Goal: Transaction & Acquisition: Subscribe to service/newsletter

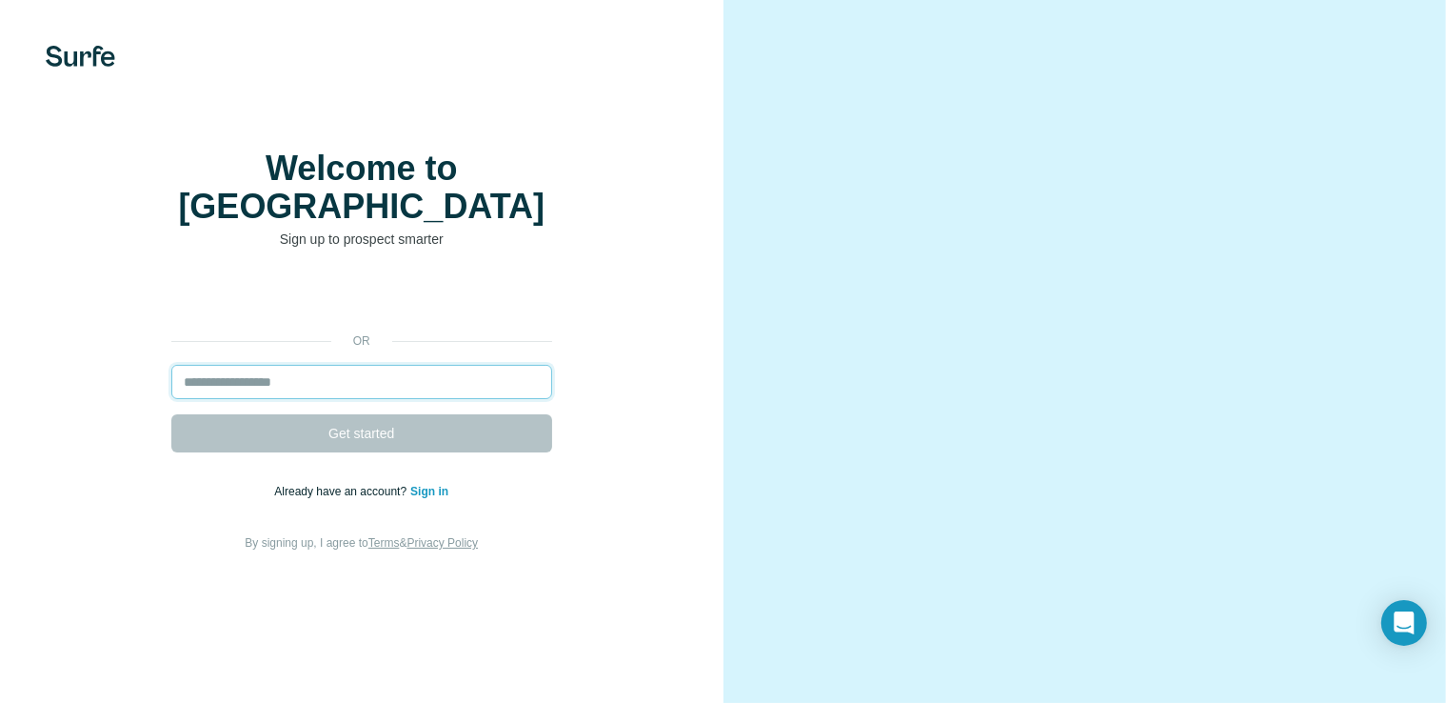
click at [316, 393] on input "email" at bounding box center [361, 382] width 381 height 34
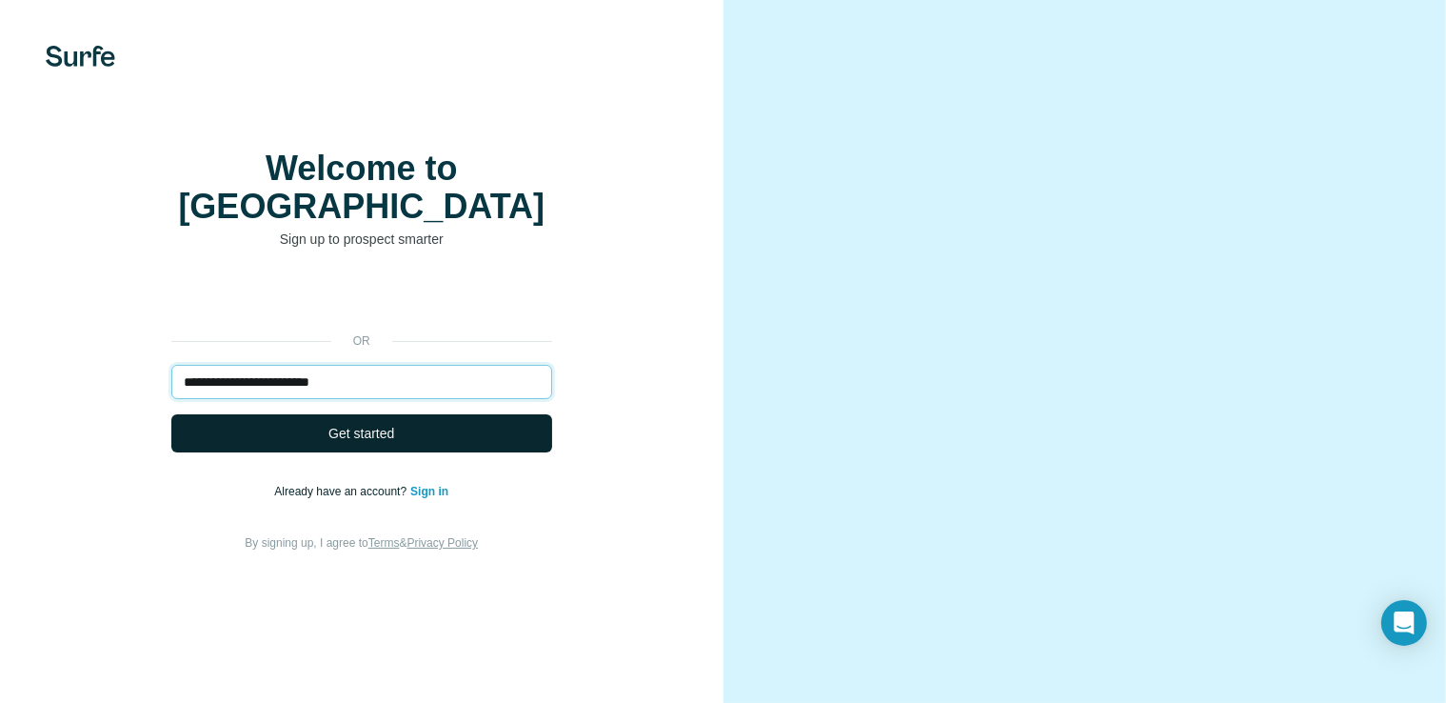
type input "**********"
click at [259, 452] on button "Get started" at bounding box center [361, 433] width 381 height 38
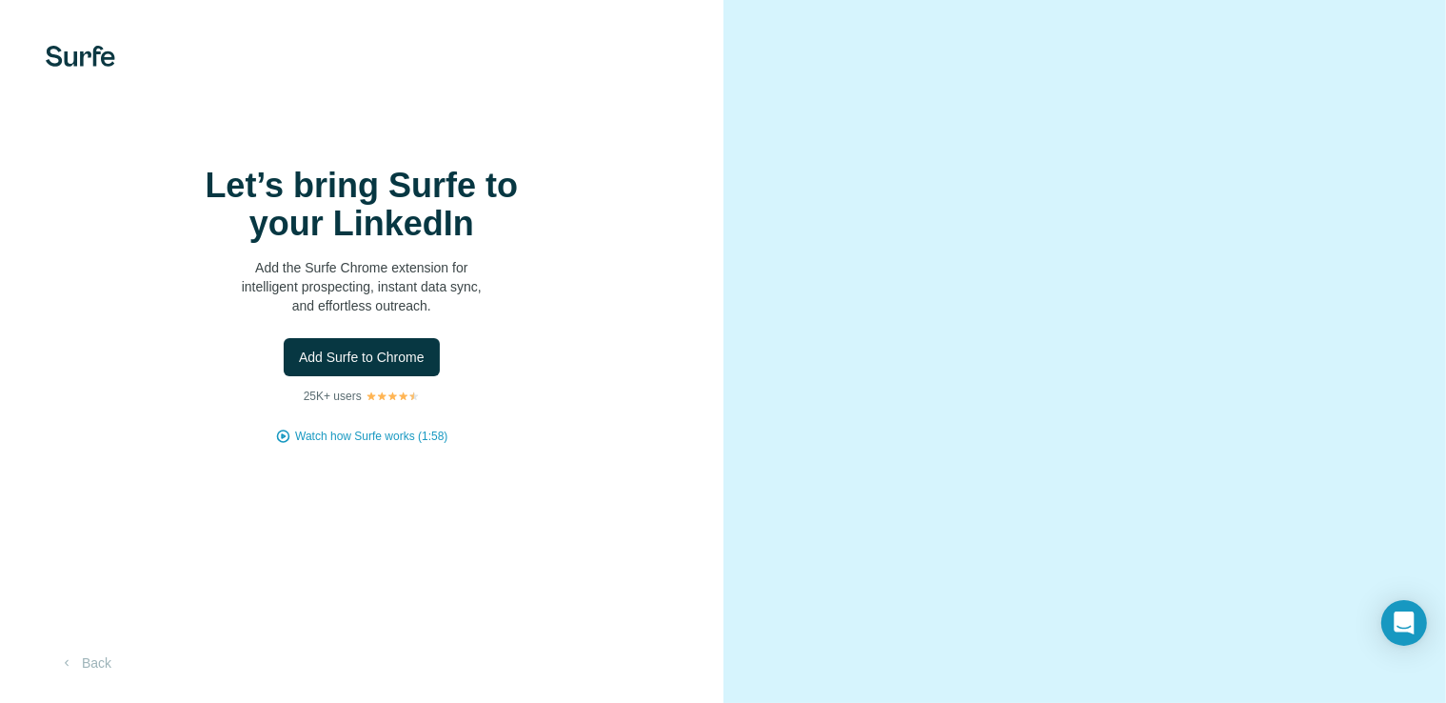
click at [577, 206] on div "Let’s bring Surfe to your LinkedIn Add the Surfe Chrome extension for intellige…" at bounding box center [361, 306] width 647 height 278
click at [1139, 244] on video at bounding box center [1085, 351] width 617 height 308
click at [325, 376] on button "Add Surfe to Chrome" at bounding box center [362, 357] width 156 height 38
